Goal: Transaction & Acquisition: Purchase product/service

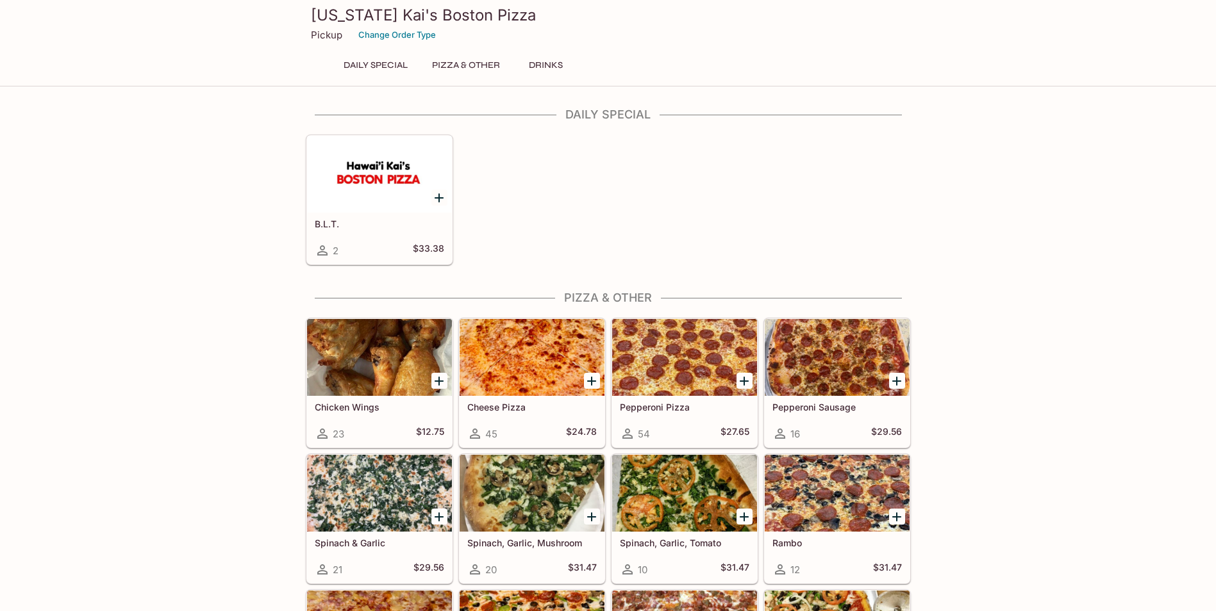
scroll to position [492, 0]
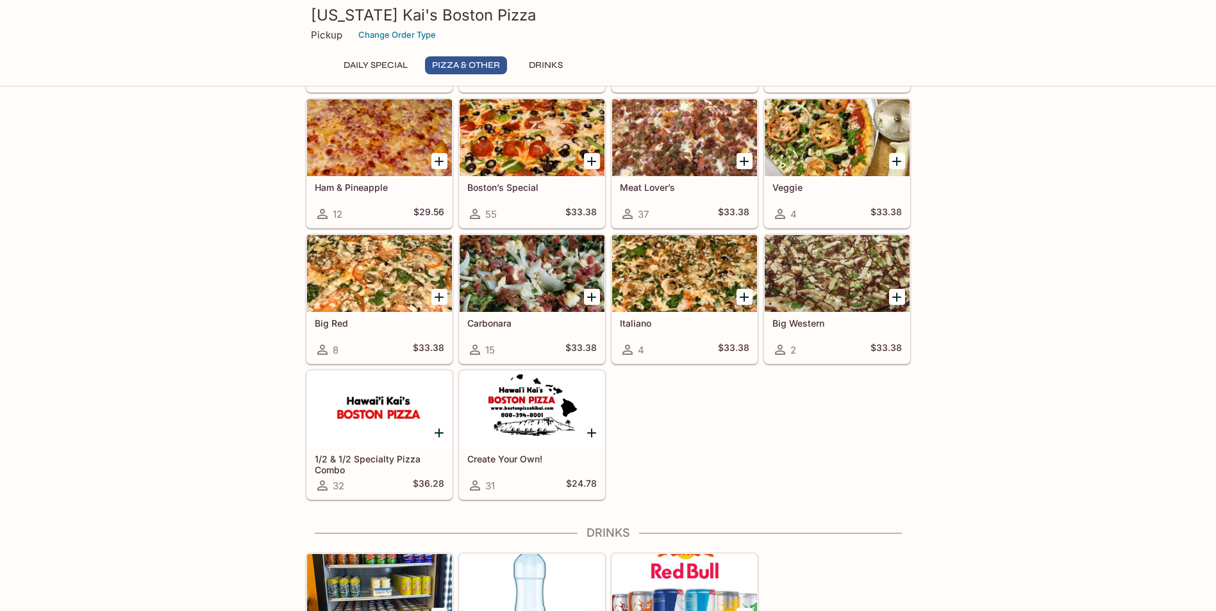
click at [581, 431] on div at bounding box center [592, 433] width 26 height 26
click at [584, 433] on icon "Add Create Your Own!" at bounding box center [591, 433] width 15 height 15
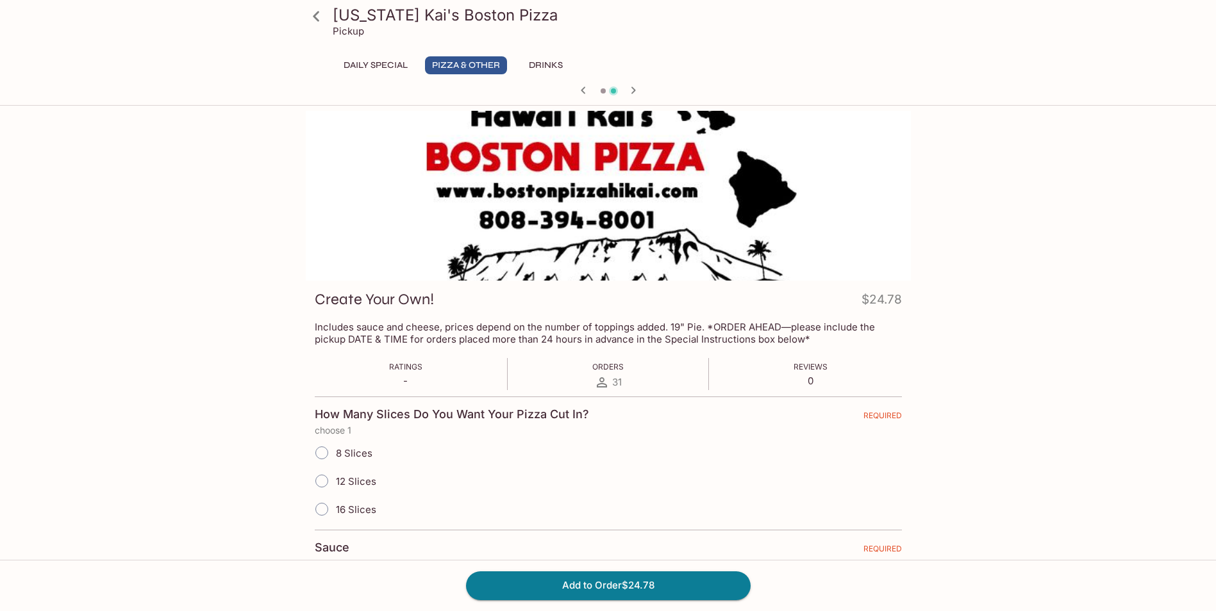
click at [323, 488] on input "12 Slices" at bounding box center [321, 481] width 27 height 27
radio input "true"
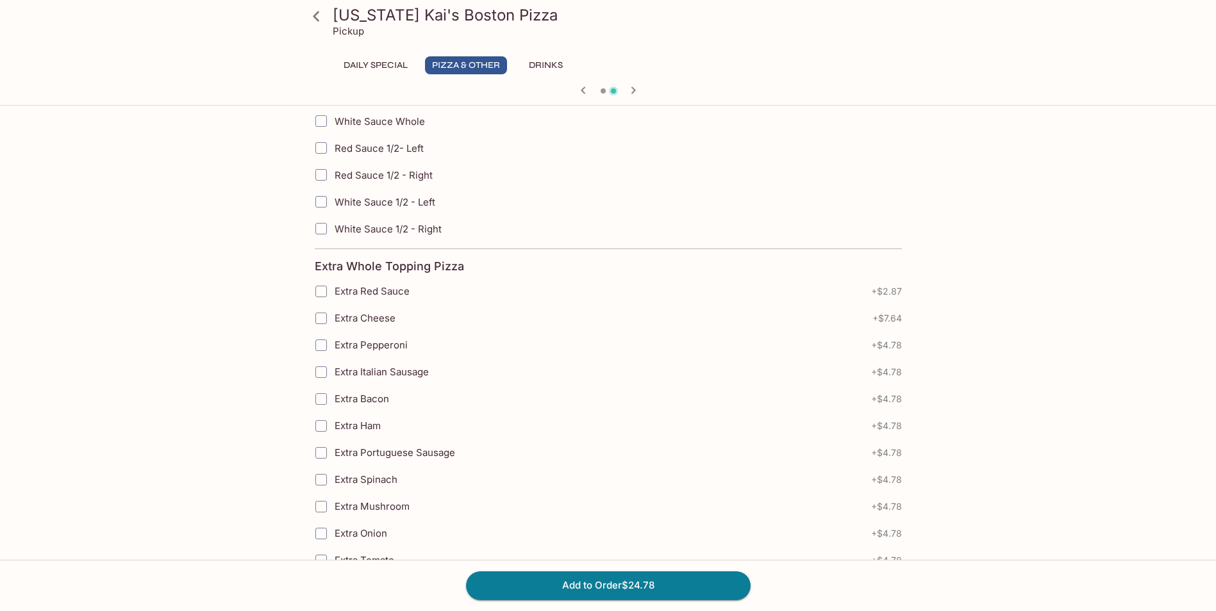
click at [326, 156] on input "Red Sauce 1/2- Left" at bounding box center [321, 148] width 26 height 26
checkbox input "true"
click at [321, 176] on input "Red Sauce 1/2 - Right" at bounding box center [321, 175] width 26 height 26
checkbox input "true"
click at [629, 96] on icon "button" at bounding box center [633, 90] width 15 height 15
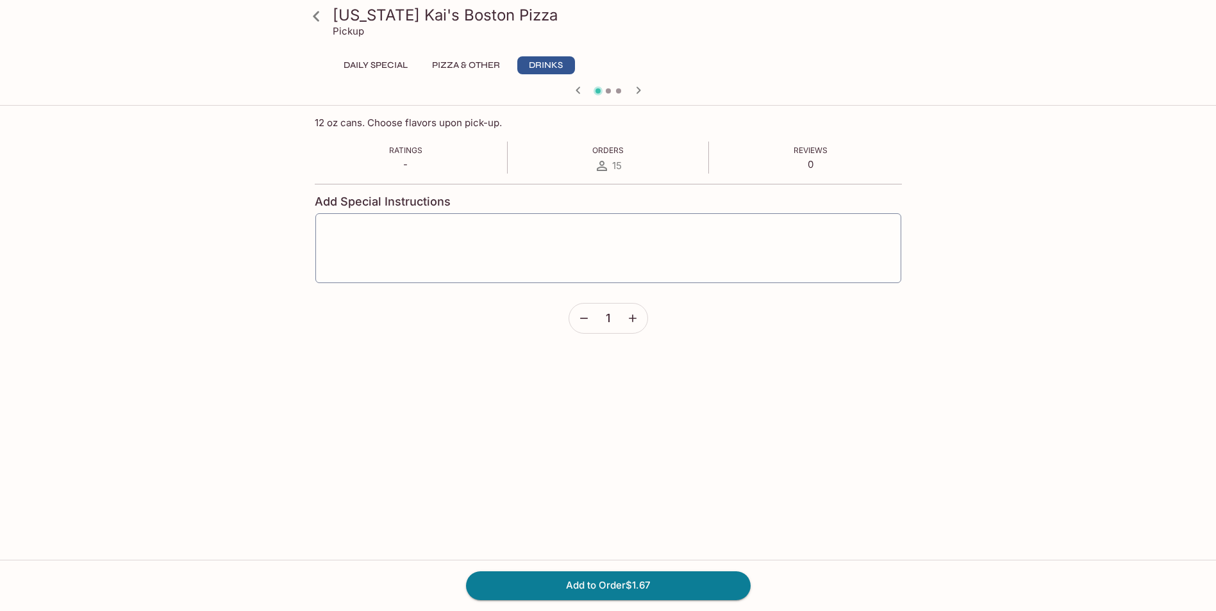
scroll to position [0, 0]
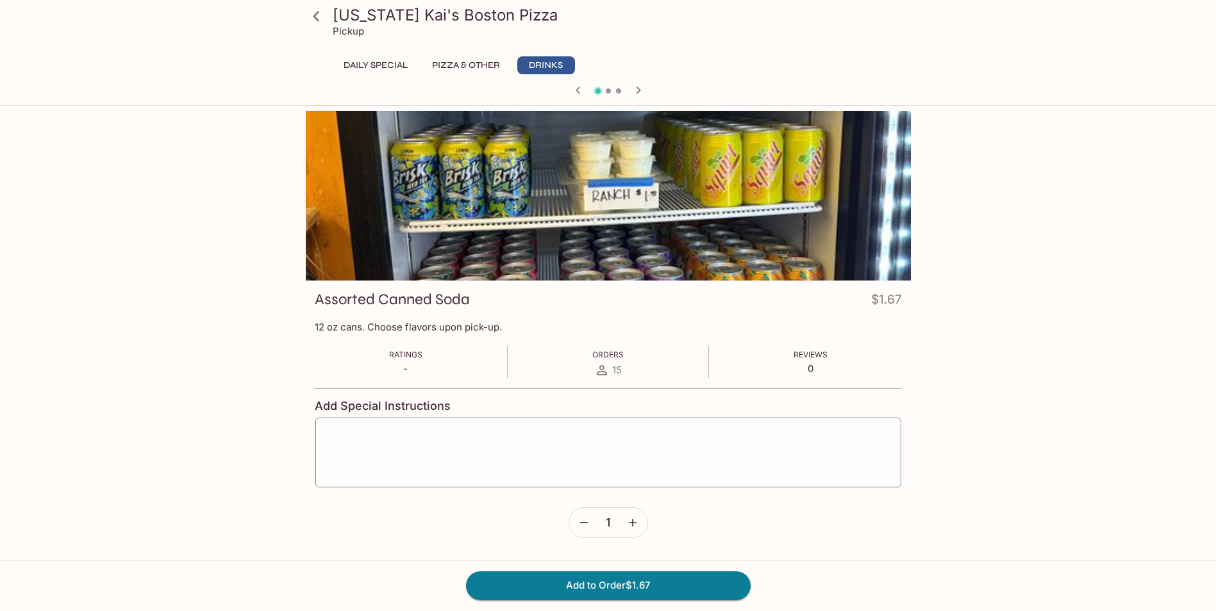
click at [641, 90] on icon "button" at bounding box center [638, 90] width 15 height 15
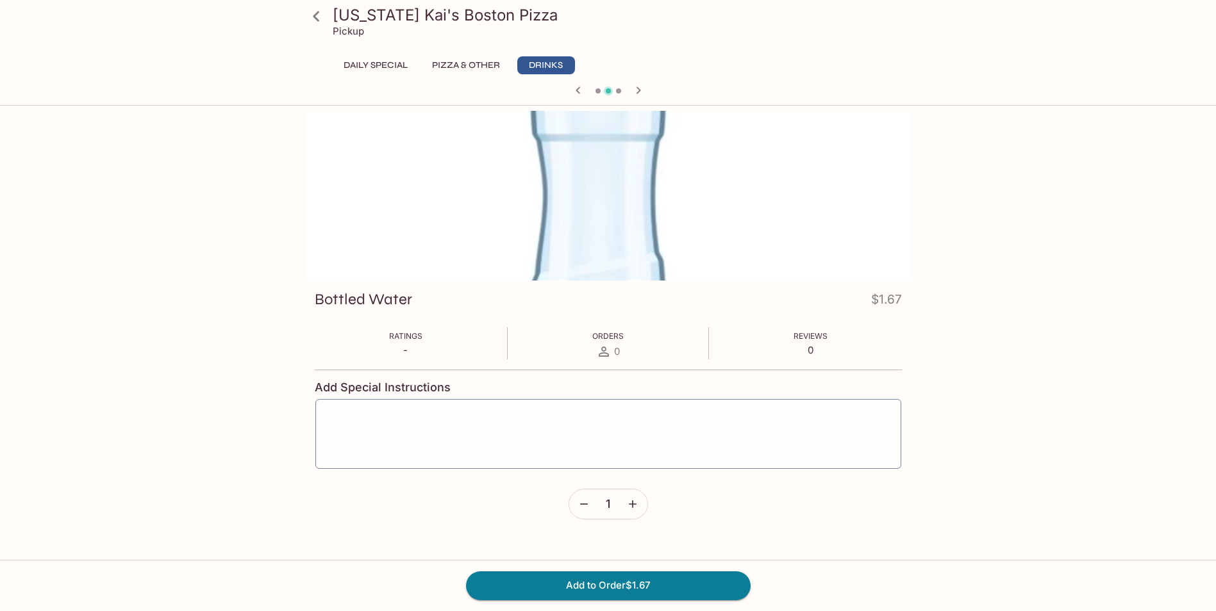
click at [638, 93] on icon "button" at bounding box center [638, 90] width 15 height 15
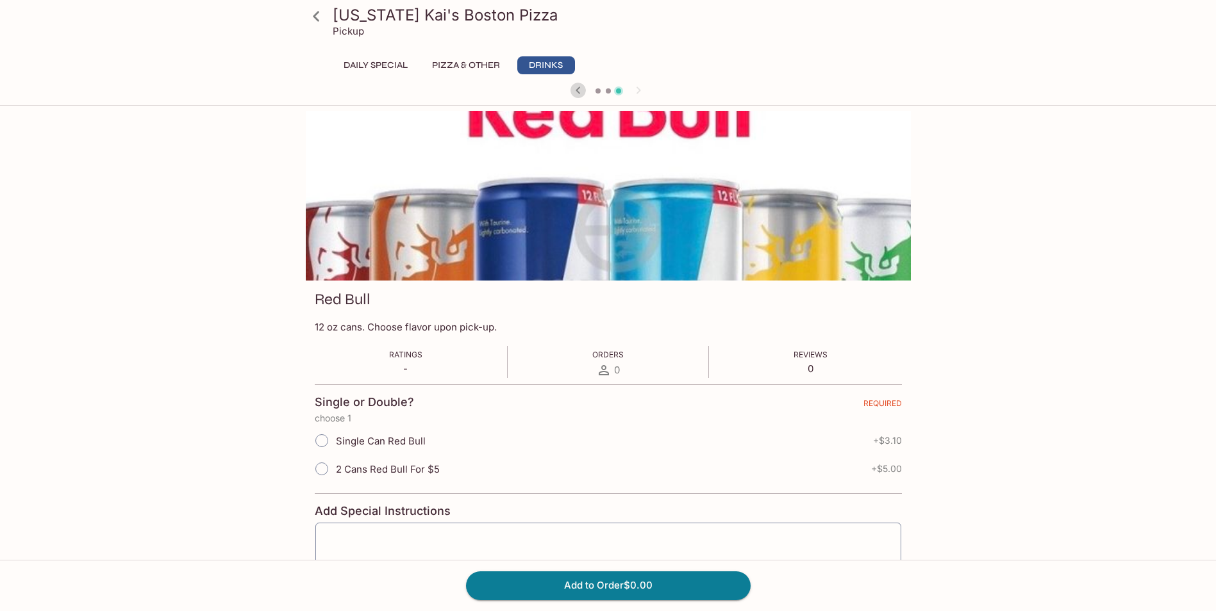
click at [579, 90] on icon "button" at bounding box center [577, 90] width 15 height 15
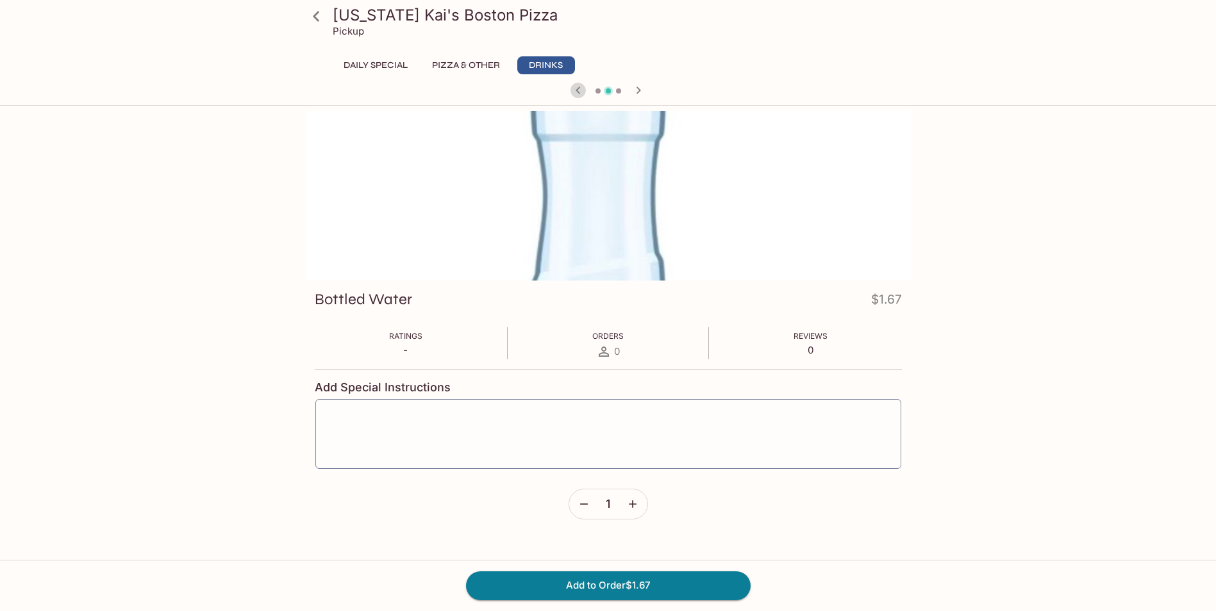
click at [579, 90] on icon "button" at bounding box center [577, 90] width 15 height 15
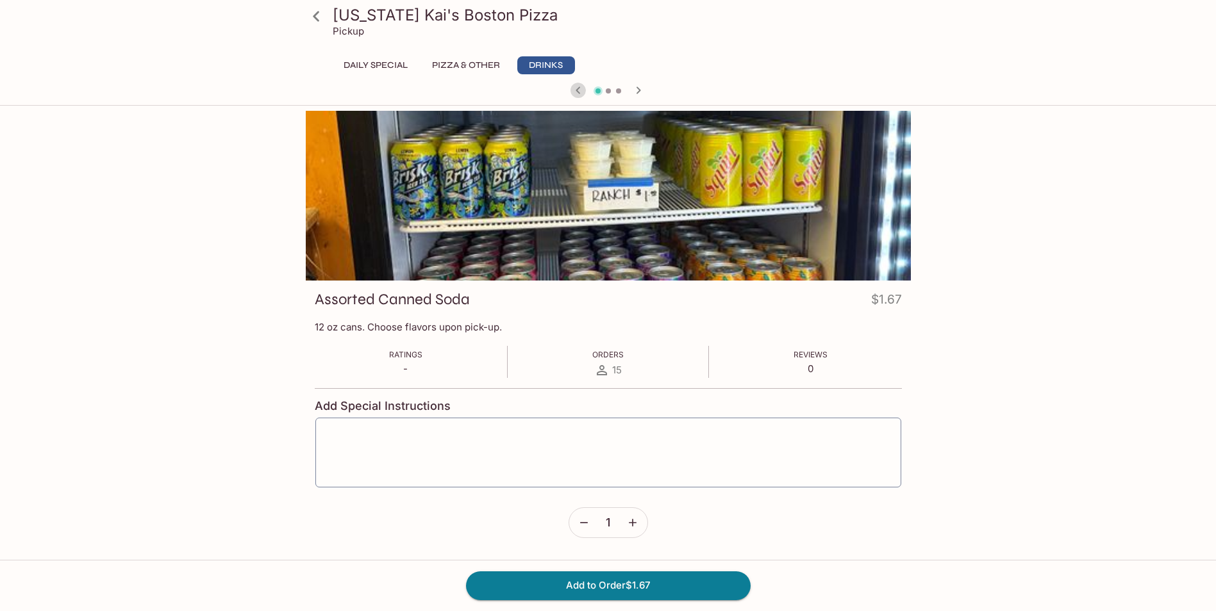
click at [579, 90] on icon "button" at bounding box center [577, 90] width 15 height 15
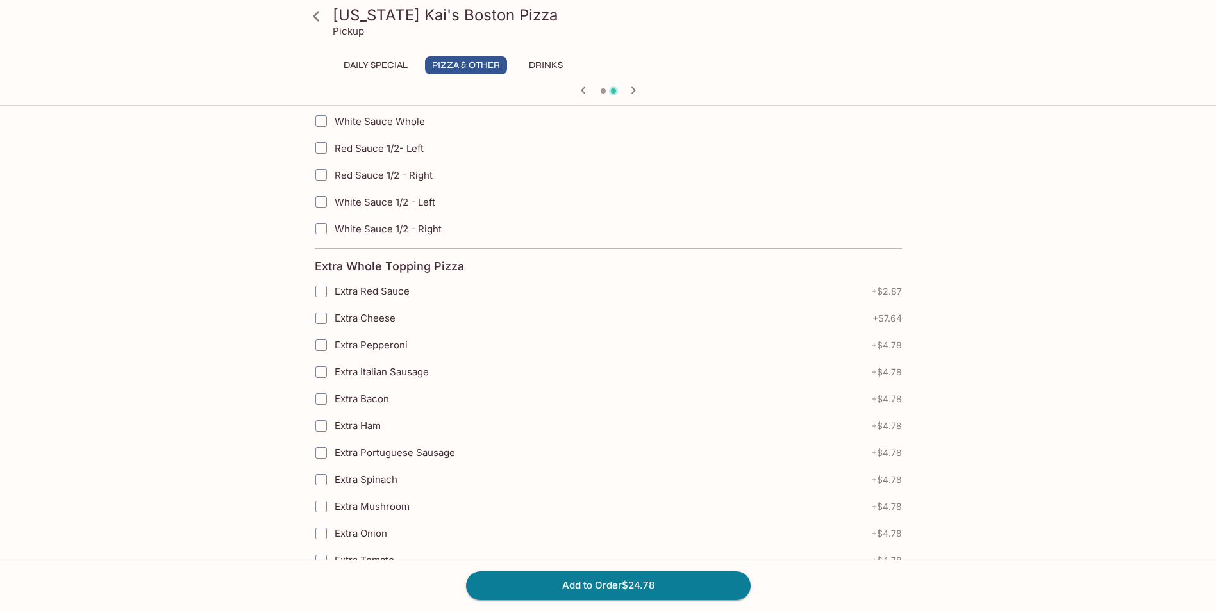
scroll to position [983, 0]
